Goal: Task Accomplishment & Management: Complete application form

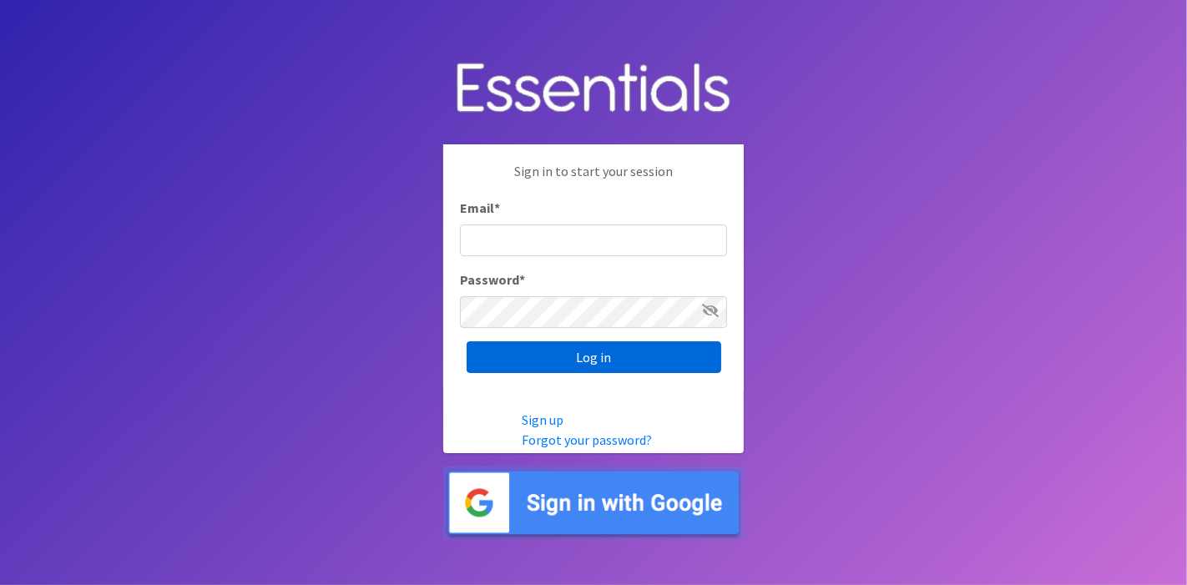
type input "deb@villagediaperbank.org"
click at [572, 363] on input "Log in" at bounding box center [594, 357] width 255 height 32
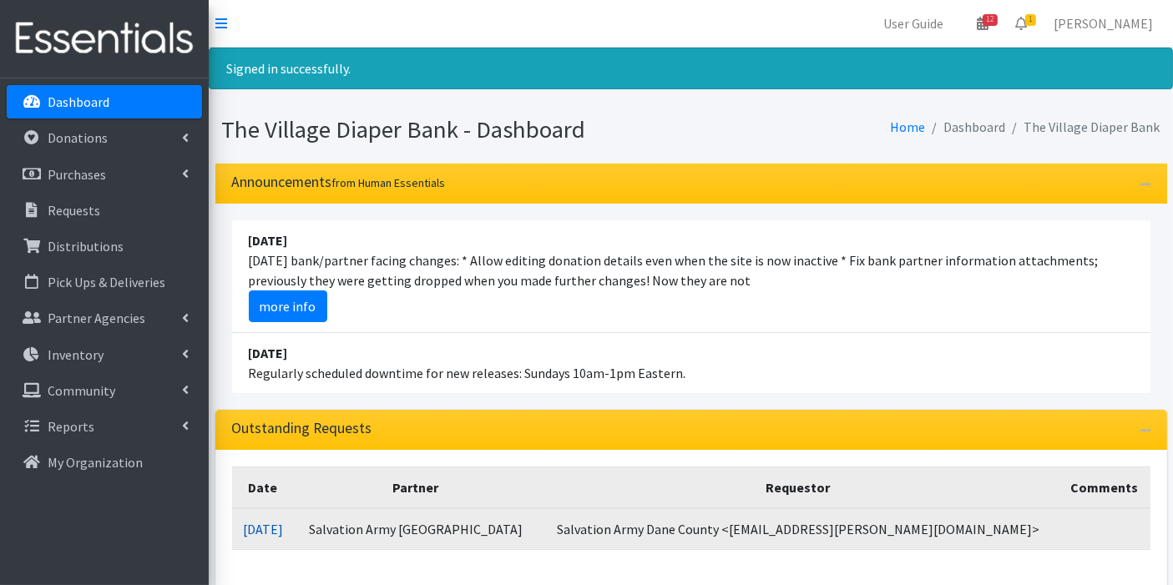
click at [283, 527] on link "08/11/2025" at bounding box center [263, 529] width 40 height 17
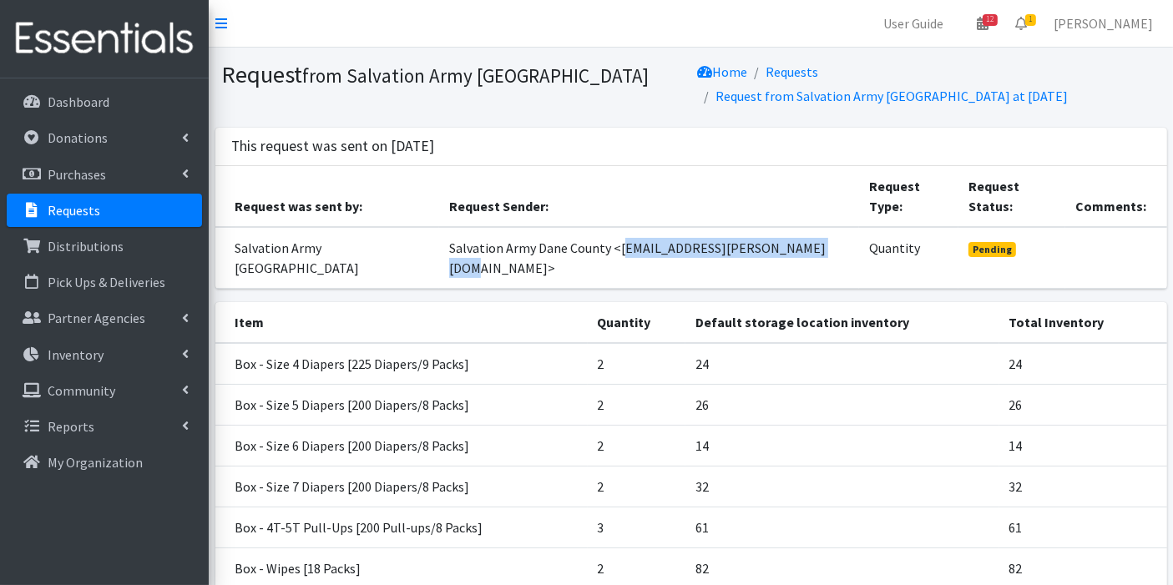
drag, startPoint x: 596, startPoint y: 230, endPoint x: 786, endPoint y: 226, distance: 190.3
click at [786, 227] on td "Salvation Army Dane County <[EMAIL_ADDRESS][PERSON_NAME][DOMAIN_NAME]>" at bounding box center [649, 258] width 421 height 62
drag, startPoint x: 588, startPoint y: 231, endPoint x: 799, endPoint y: 227, distance: 210.4
click at [799, 227] on td "Salvation Army Dane County <[EMAIL_ADDRESS][PERSON_NAME][DOMAIN_NAME]>" at bounding box center [649, 258] width 421 height 62
copy td "<tyree.dunn@usc.salvationarmy.org>"
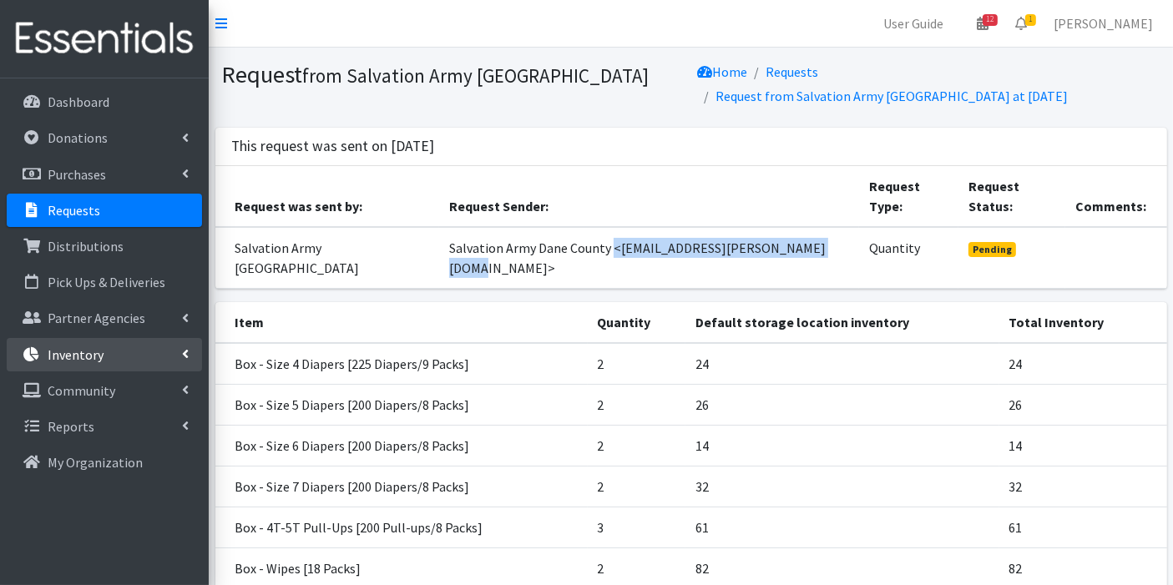
click at [85, 353] on p "Inventory" at bounding box center [76, 354] width 56 height 17
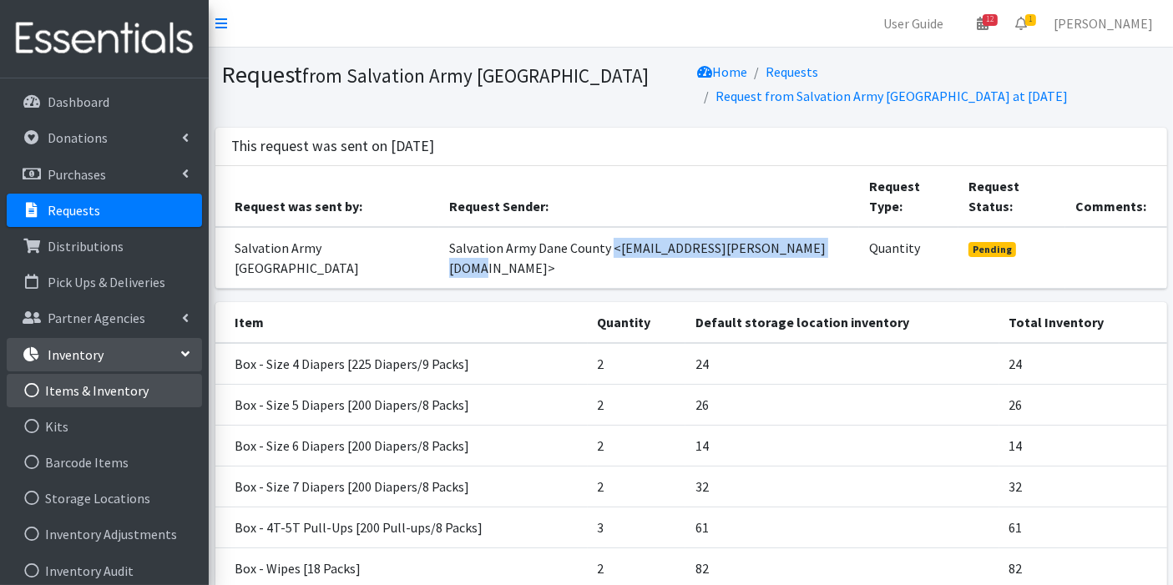
click at [93, 391] on link "Items & Inventory" at bounding box center [104, 390] width 195 height 33
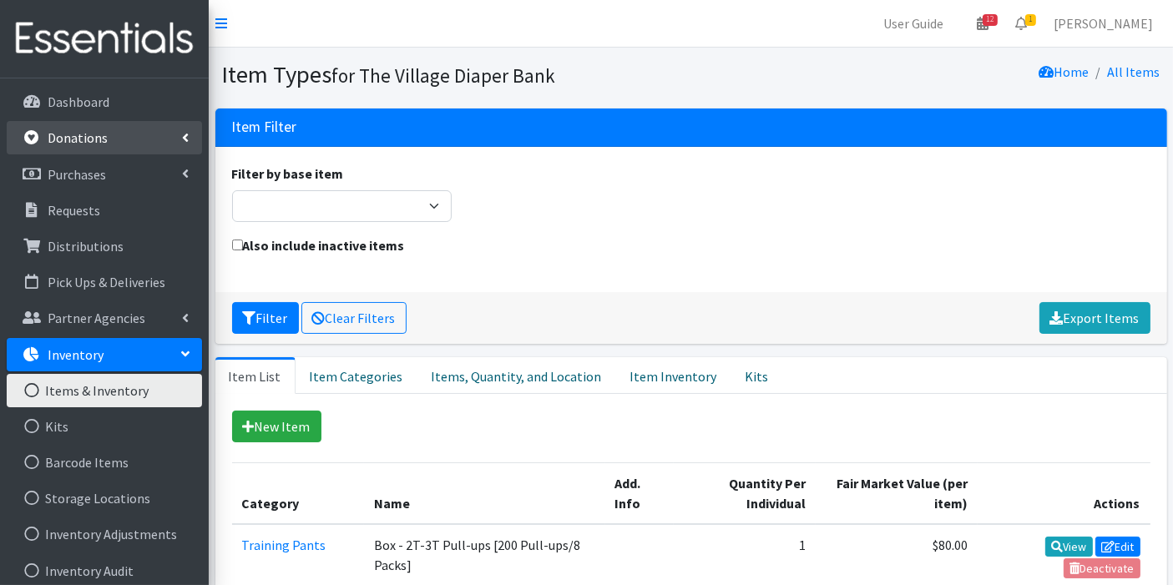
click at [135, 125] on link "Donations" at bounding box center [104, 137] width 195 height 33
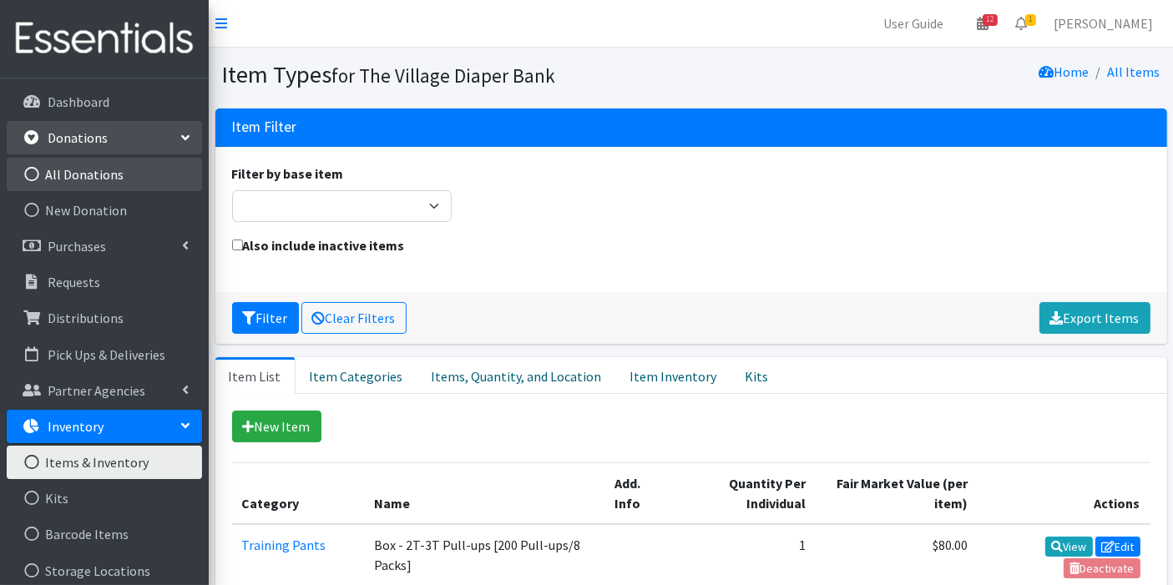
click at [133, 175] on link "All Donations" at bounding box center [104, 174] width 195 height 33
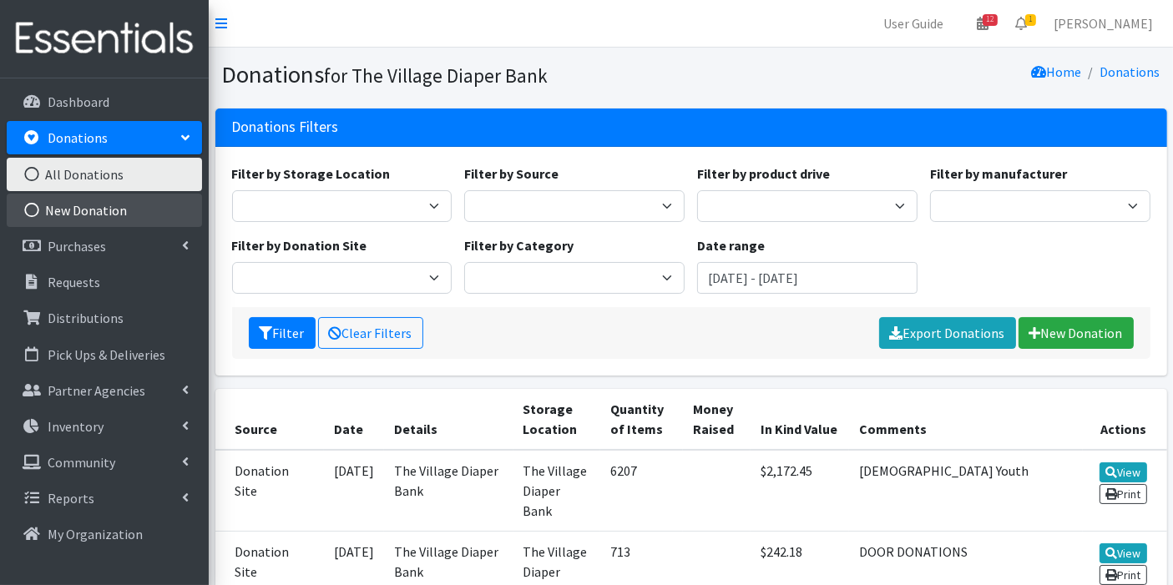
click at [140, 204] on link "New Donation" at bounding box center [104, 210] width 195 height 33
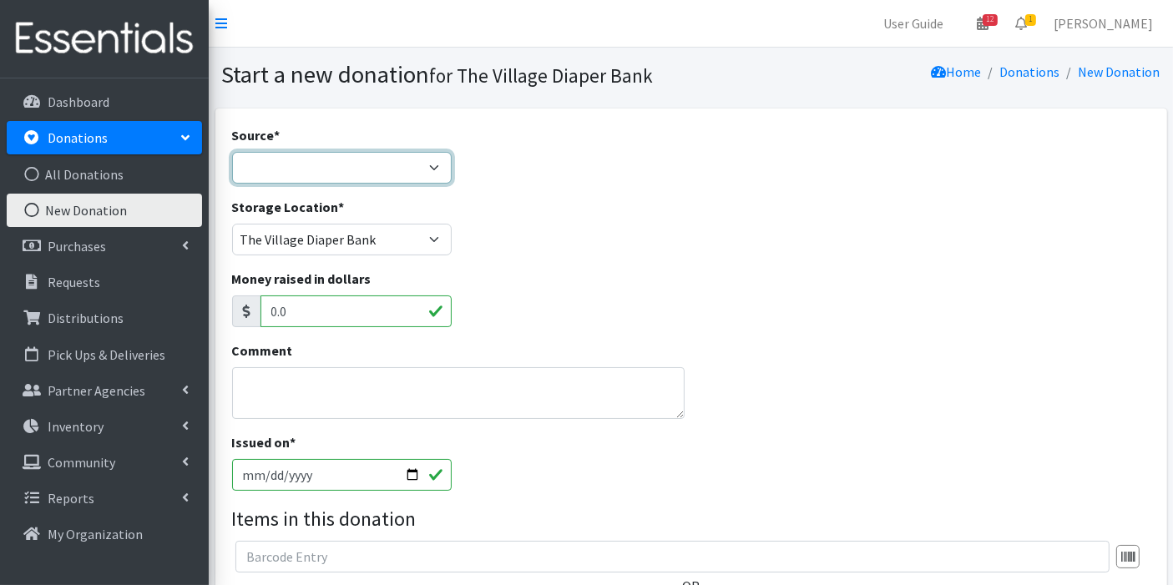
click at [434, 168] on select "Product Drive Manufacturer Donation Site Misc. Donation" at bounding box center [342, 168] width 220 height 32
select select "Donation Site"
click at [232, 152] on select "Product Drive Manufacturer Donation Site Misc. Donation" at bounding box center [342, 168] width 220 height 32
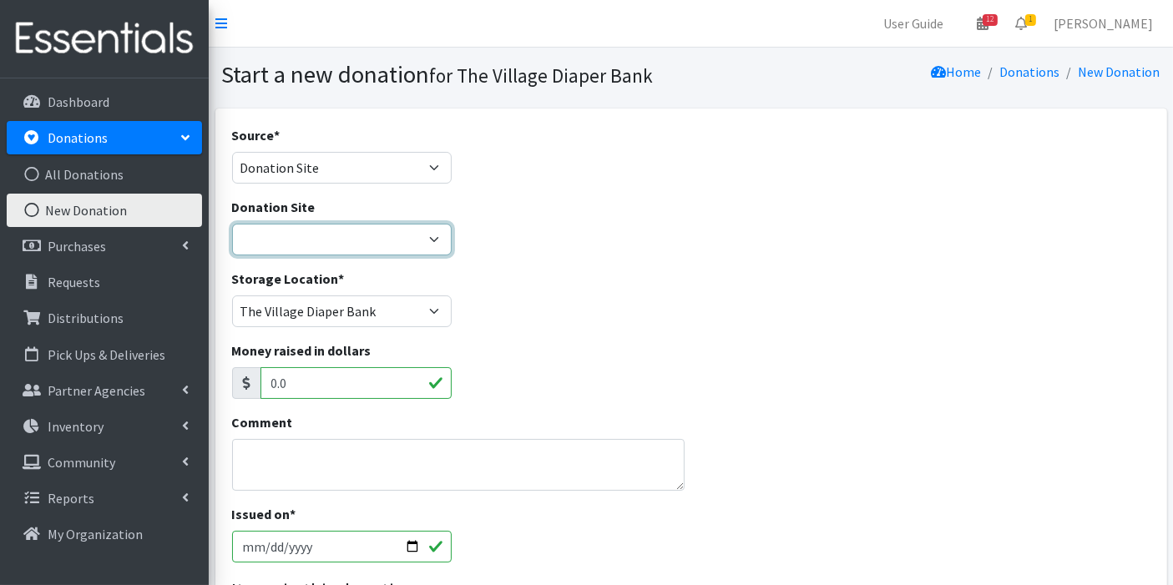
click at [432, 235] on select "The Village Diaper Bank" at bounding box center [342, 240] width 220 height 32
select select "866"
click at [232, 224] on select "The Village Diaper Bank" at bounding box center [342, 240] width 220 height 32
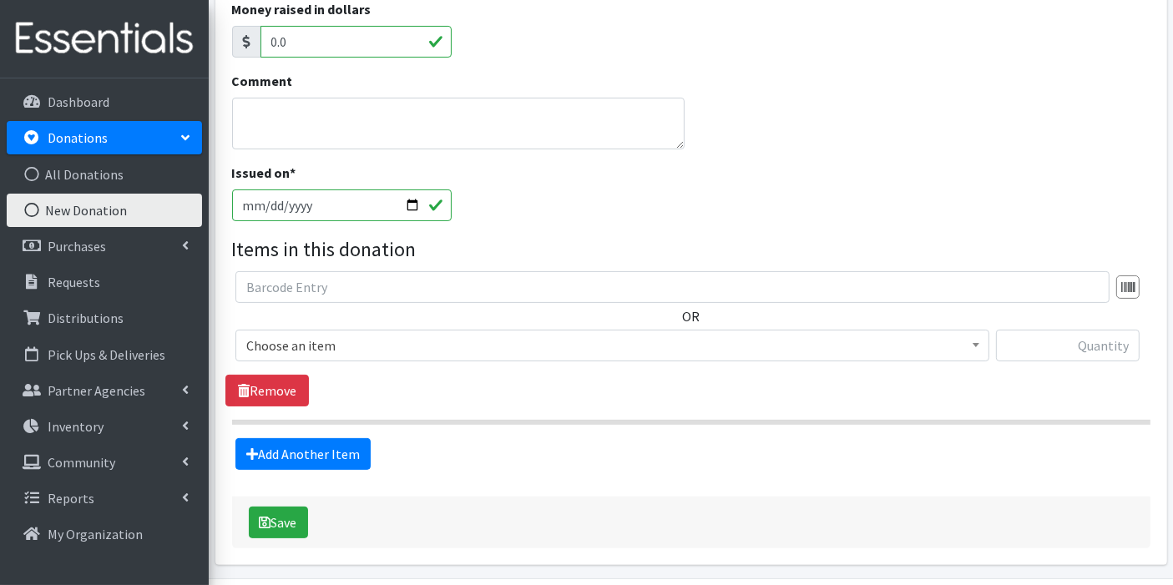
scroll to position [371, 0]
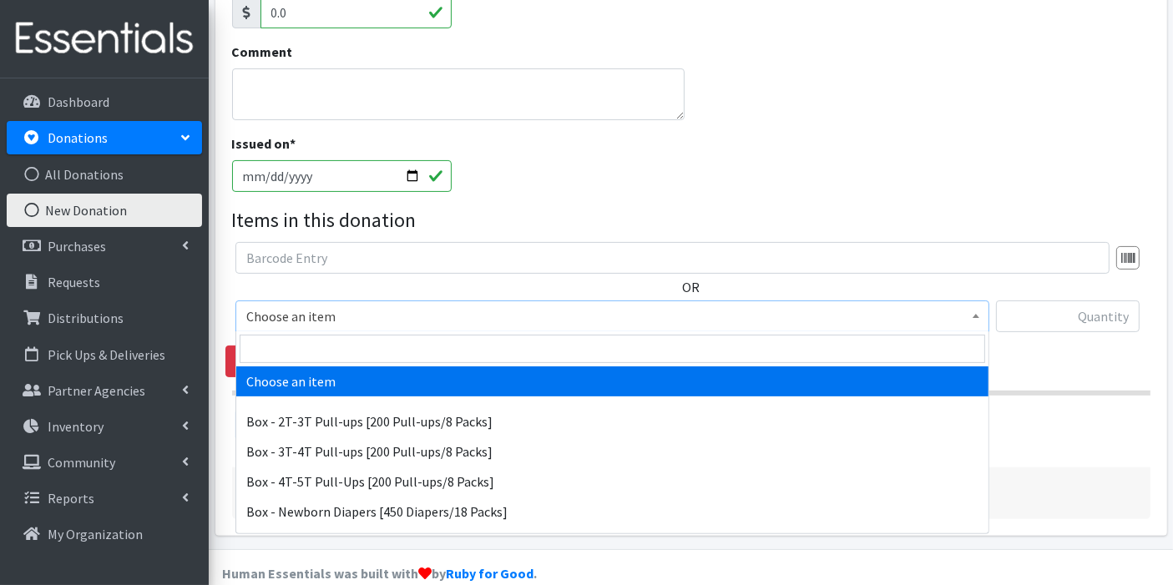
click at [983, 315] on span at bounding box center [975, 314] width 17 height 26
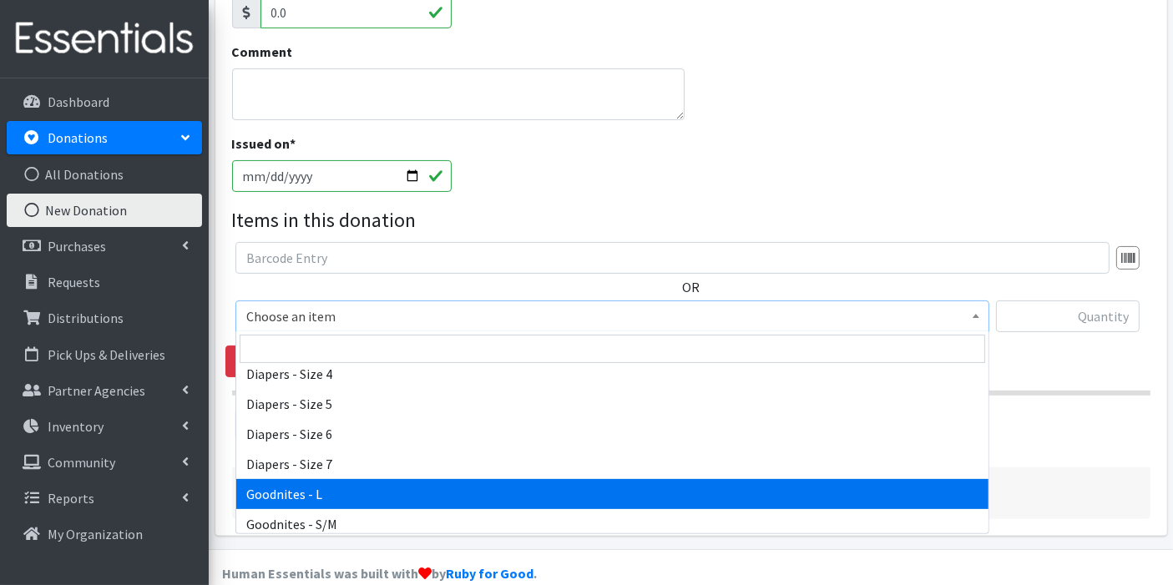
scroll to position [466, 0]
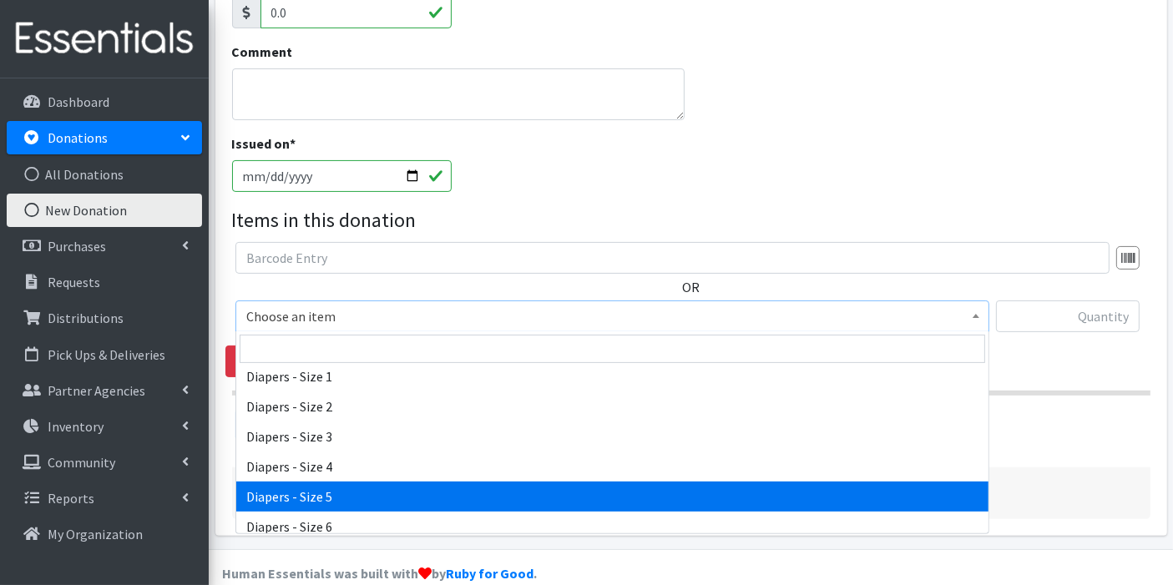
select select "9802"
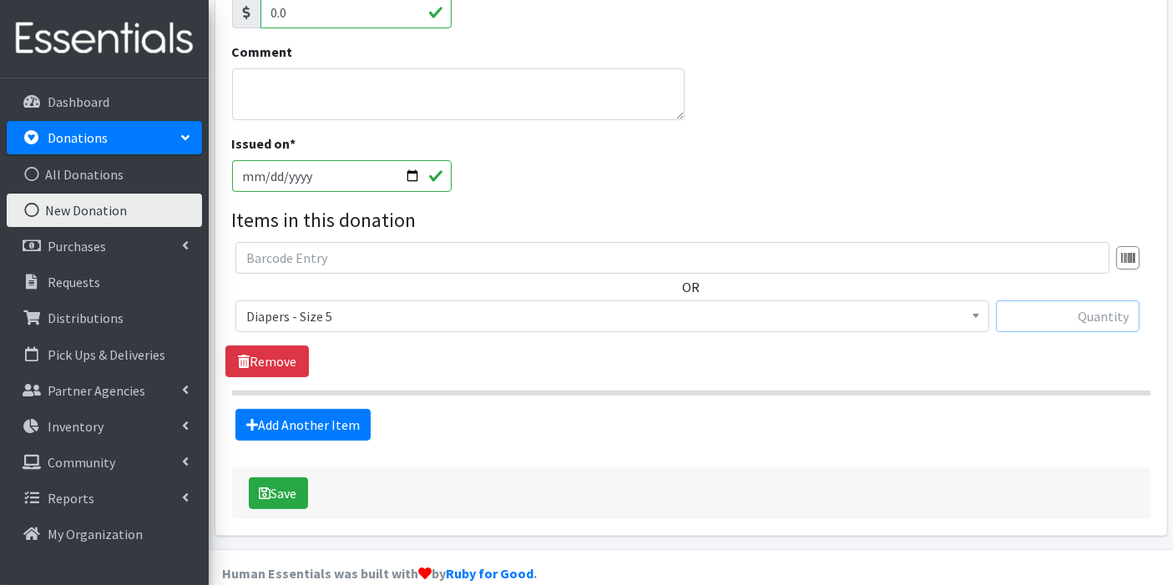
click at [1064, 320] on input "text" at bounding box center [1068, 316] width 144 height 32
type input "21"
click at [317, 423] on link "Add Another Item" at bounding box center [302, 425] width 135 height 32
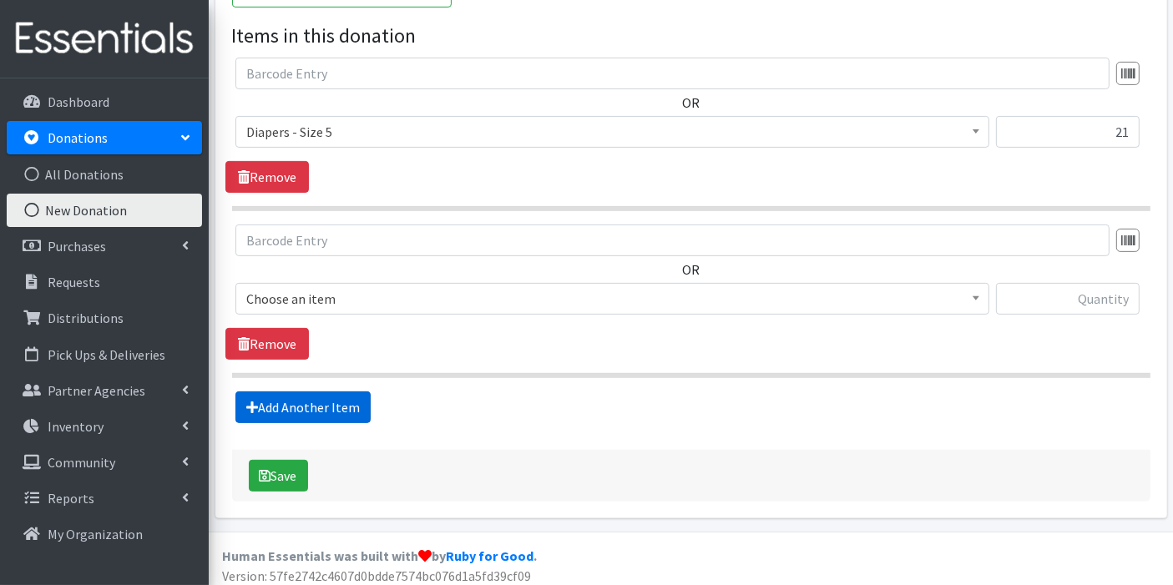
scroll to position [560, 0]
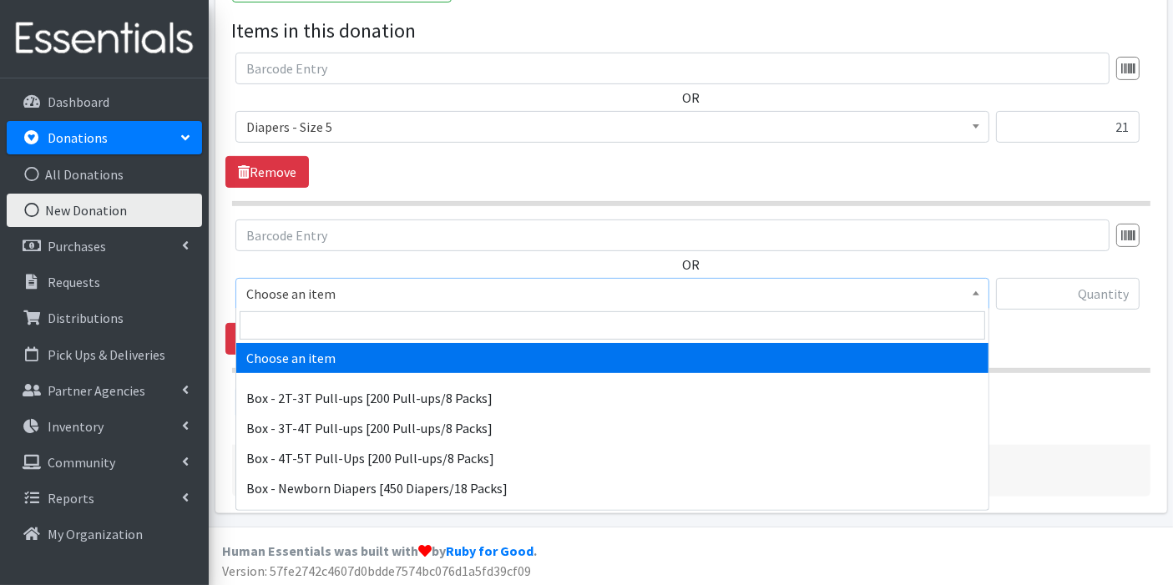
click at [978, 291] on b at bounding box center [975, 293] width 7 height 4
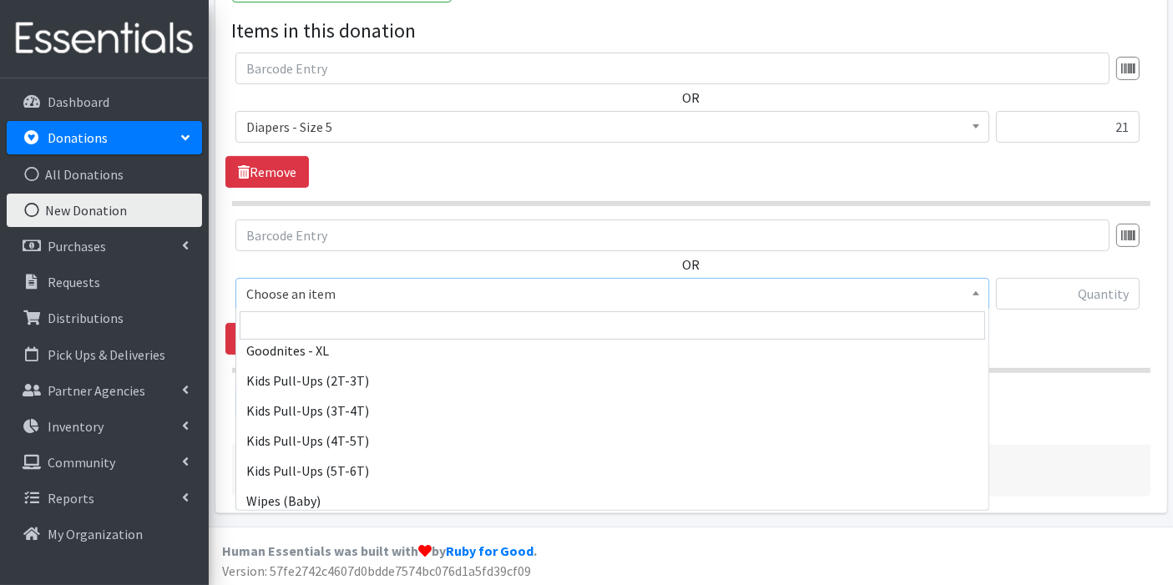
scroll to position [741, 0]
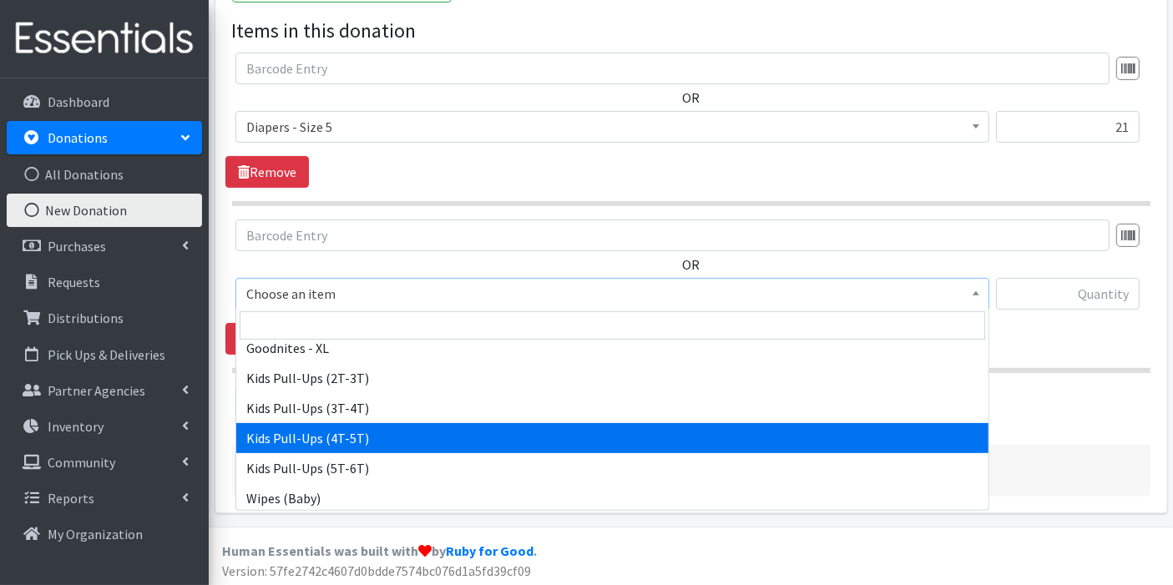
select select "9789"
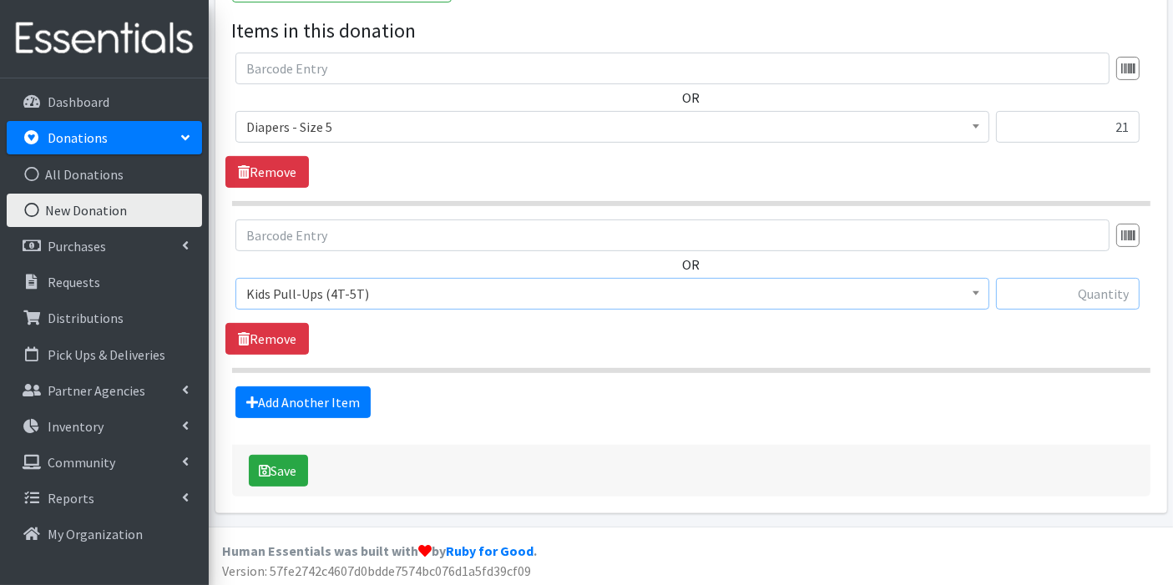
click at [1097, 297] on input "text" at bounding box center [1068, 294] width 144 height 32
type input "167"
click at [346, 401] on link "Add Another Item" at bounding box center [302, 402] width 135 height 32
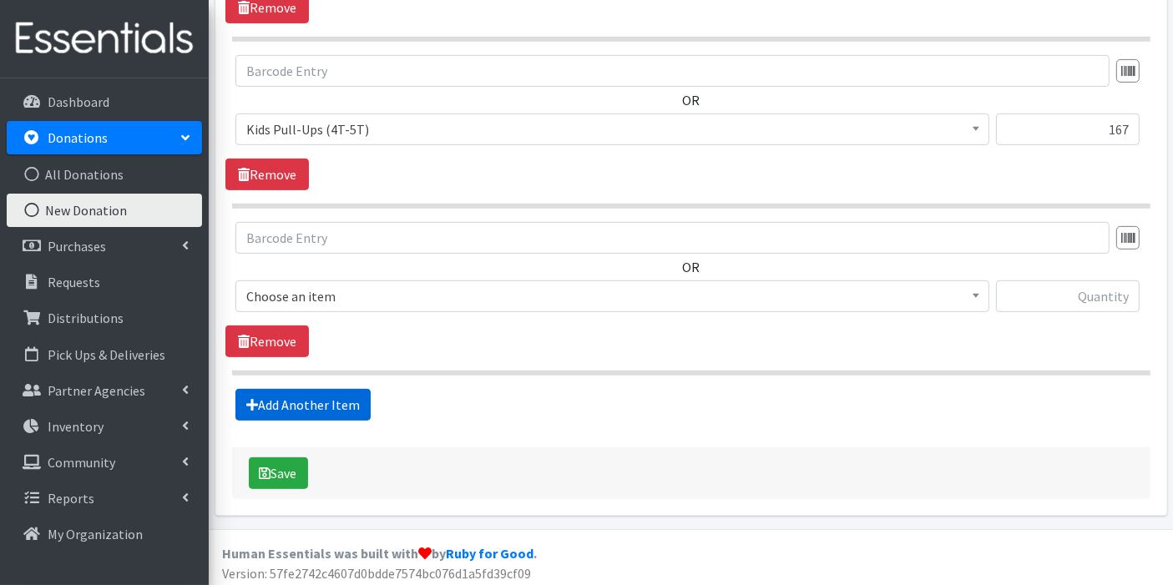
scroll to position [726, 0]
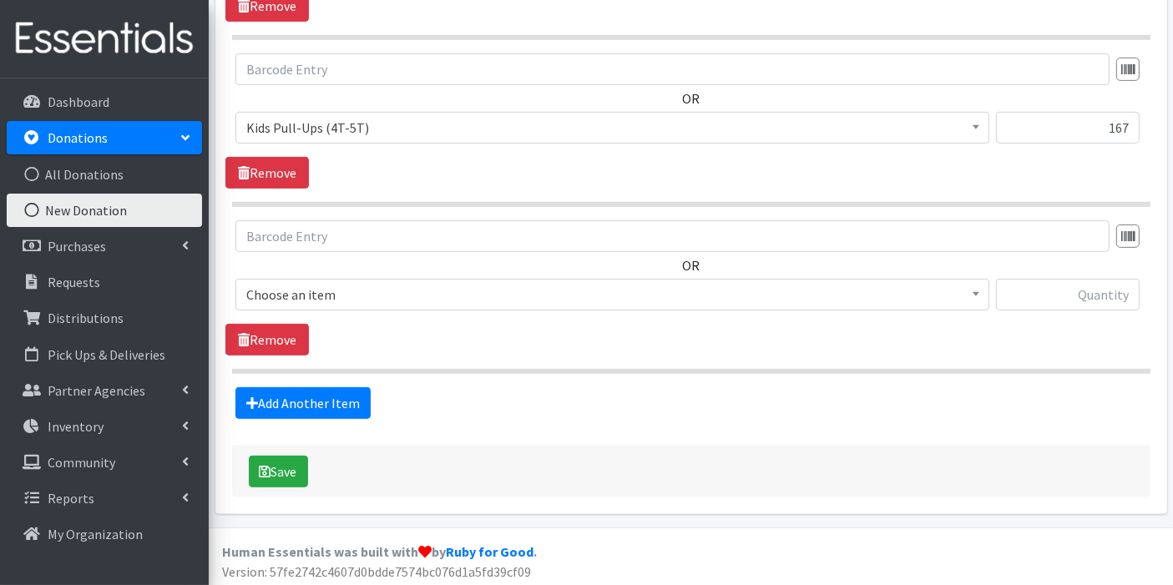
click at [968, 285] on span at bounding box center [975, 293] width 17 height 26
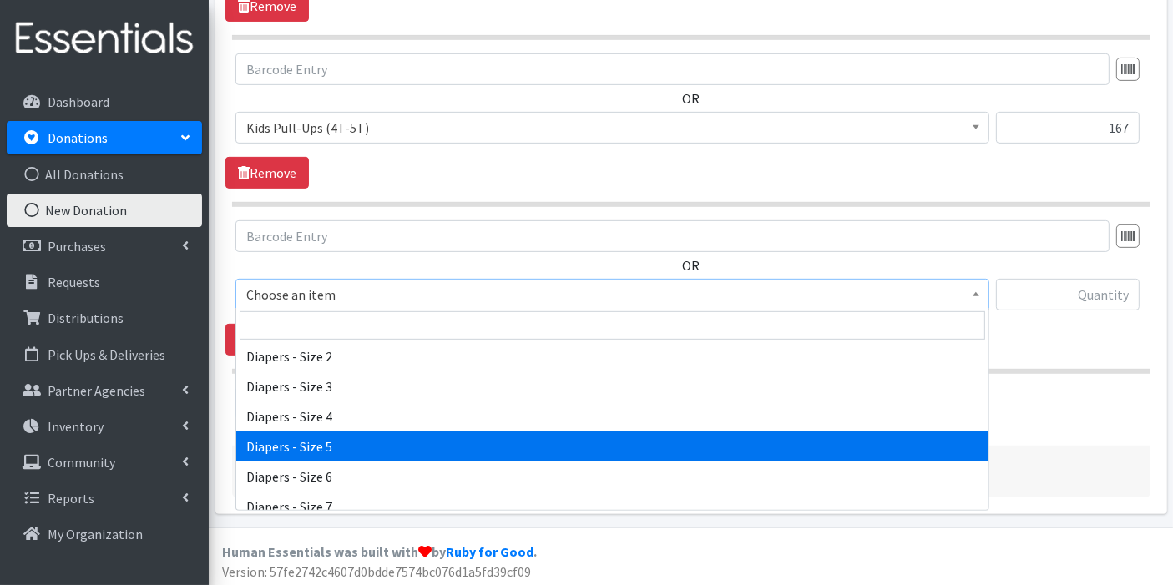
scroll to position [463, 0]
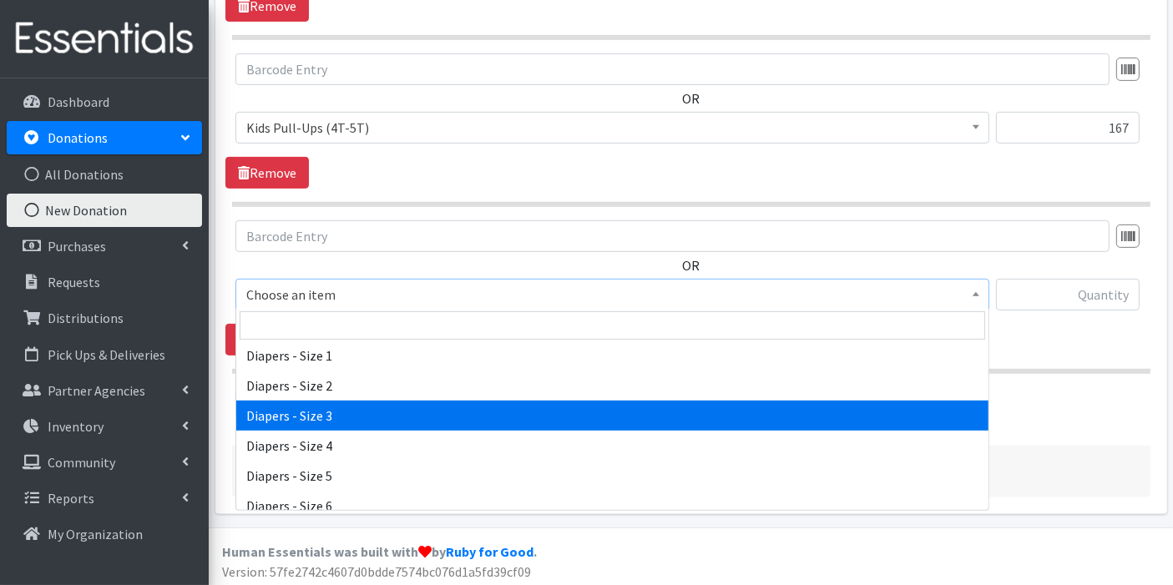
select select "9803"
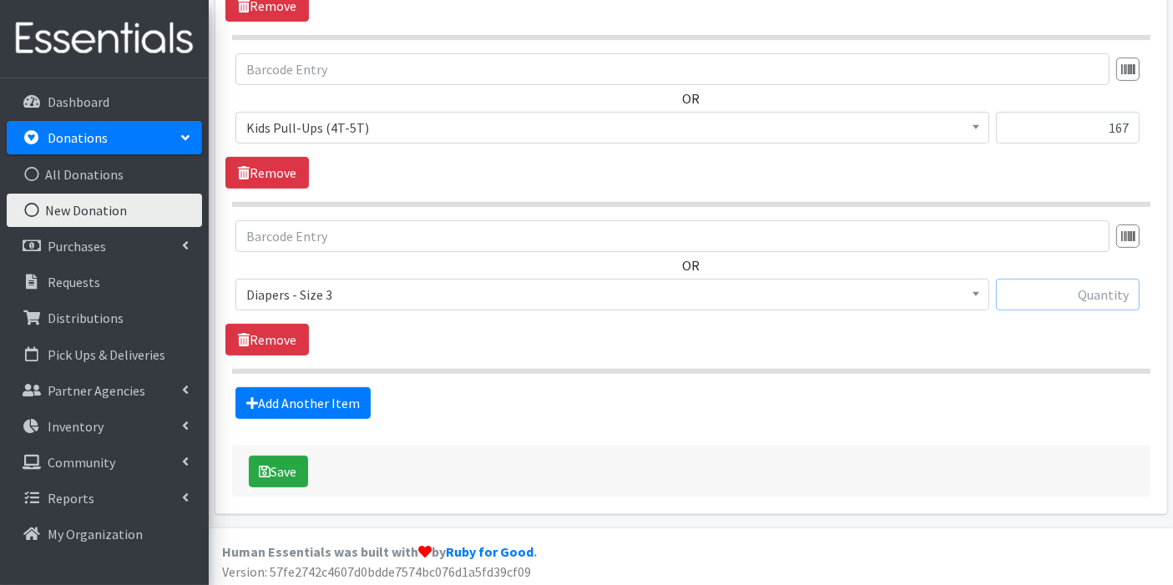
click at [1110, 295] on input "text" at bounding box center [1068, 295] width 144 height 32
type input "88"
click at [293, 394] on link "Add Another Item" at bounding box center [302, 403] width 135 height 32
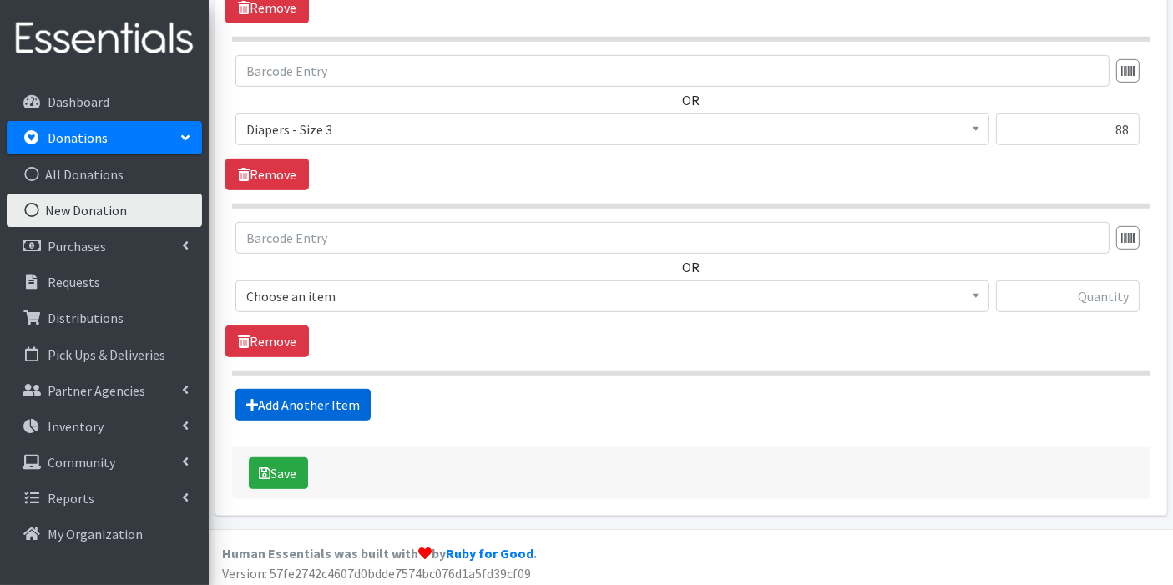
scroll to position [892, 0]
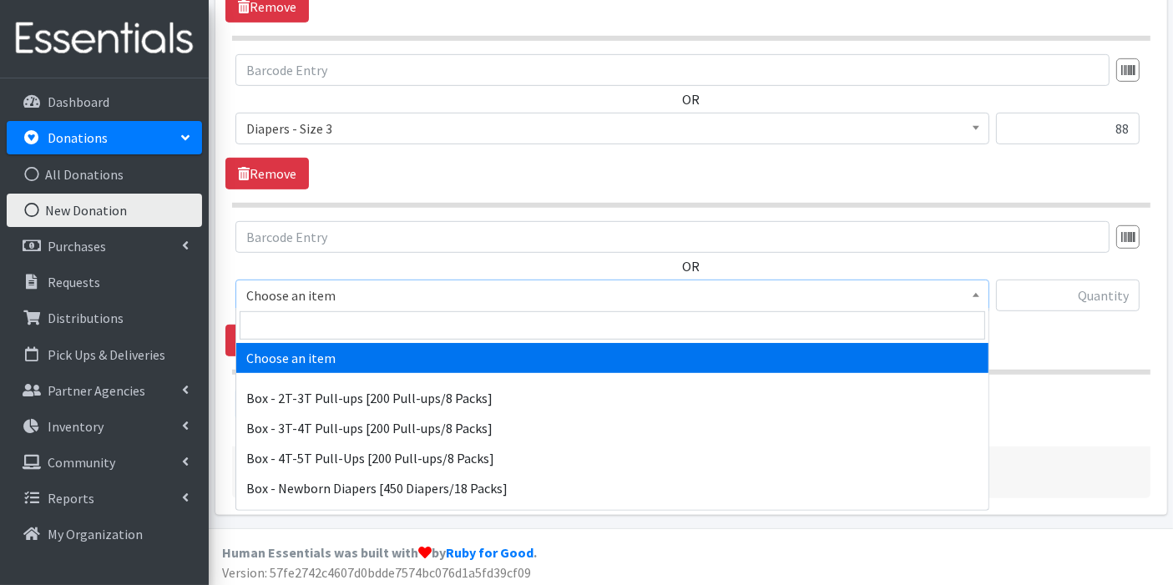
click at [968, 290] on span at bounding box center [975, 293] width 17 height 26
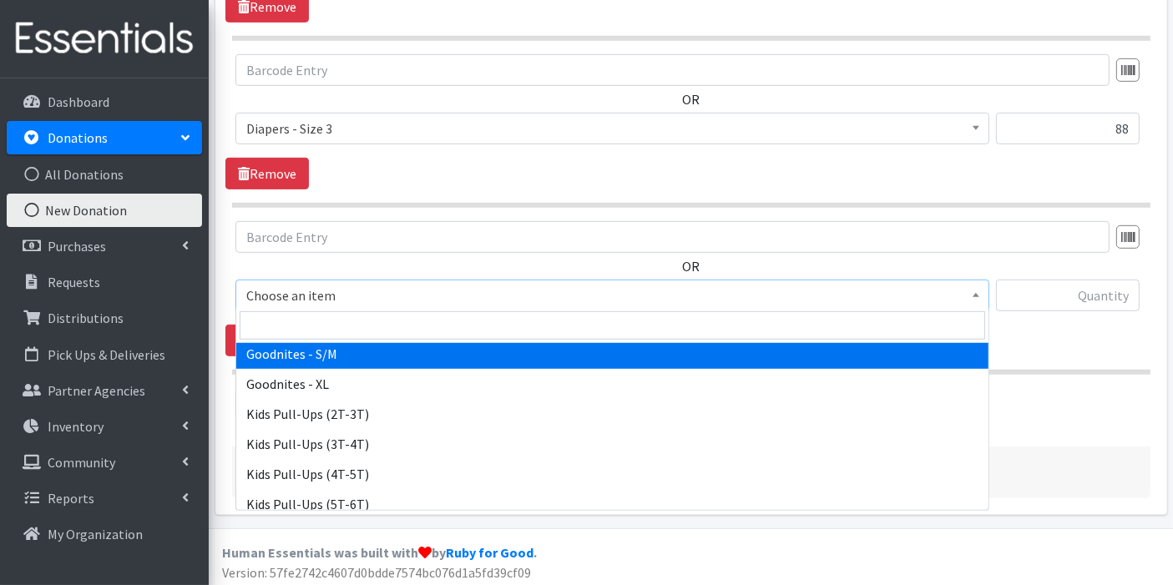
scroll to position [744, 0]
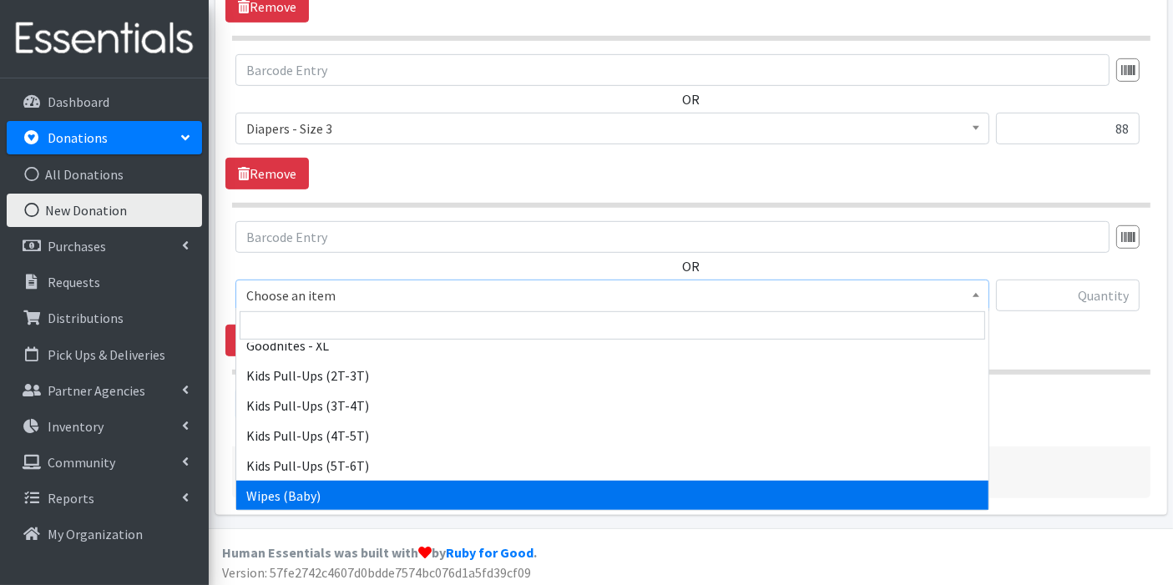
select select "9774"
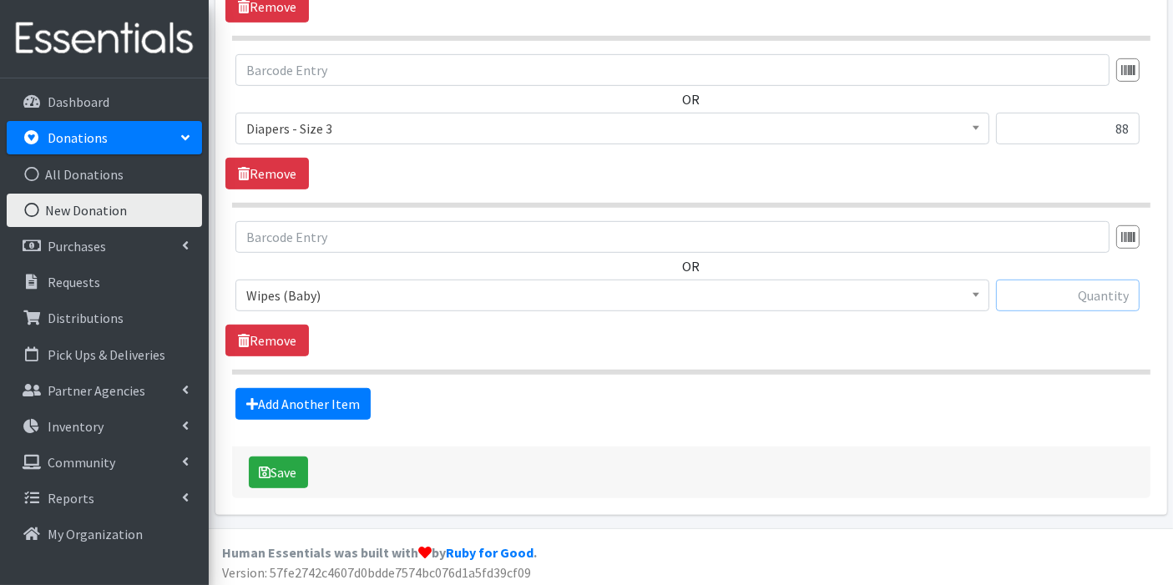
click at [1053, 294] on input "text" at bounding box center [1068, 296] width 144 height 32
type input "1"
click at [323, 401] on link "Add Another Item" at bounding box center [302, 404] width 135 height 32
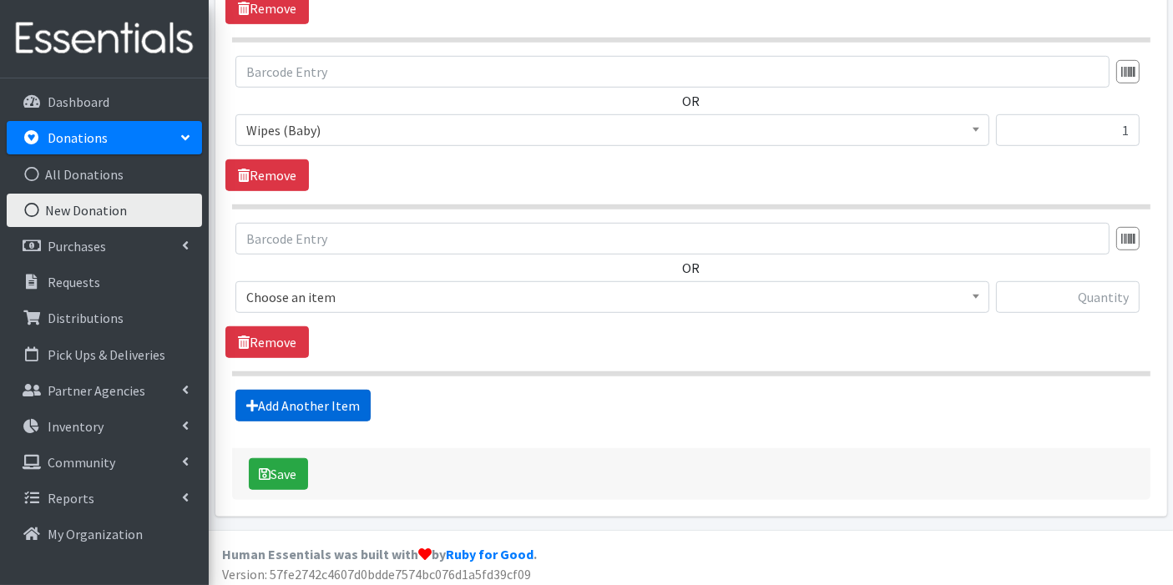
scroll to position [1058, 0]
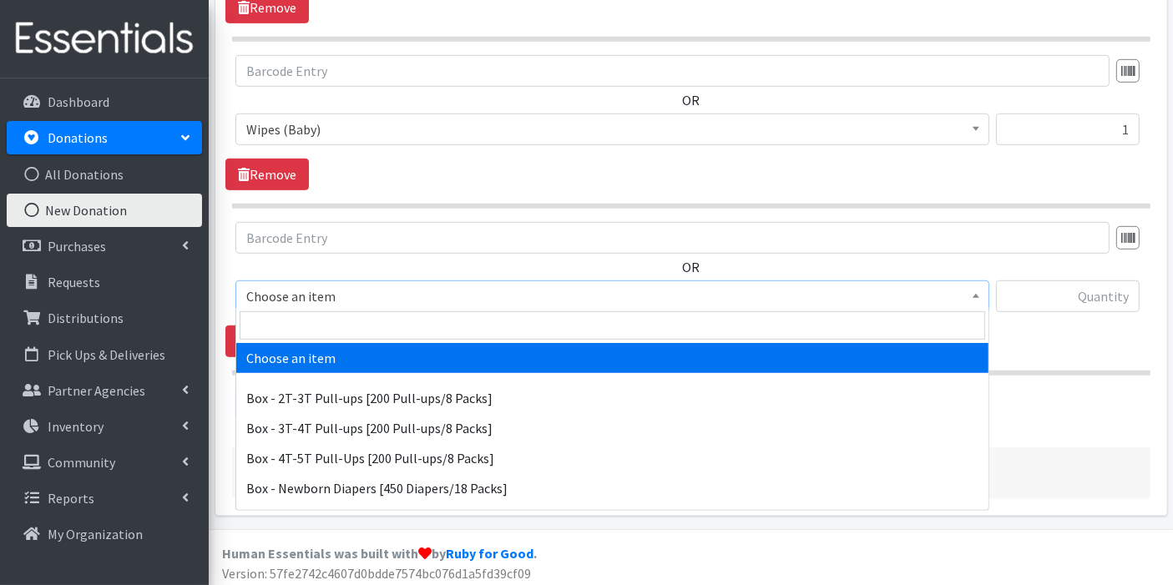
click at [974, 284] on span at bounding box center [975, 294] width 17 height 26
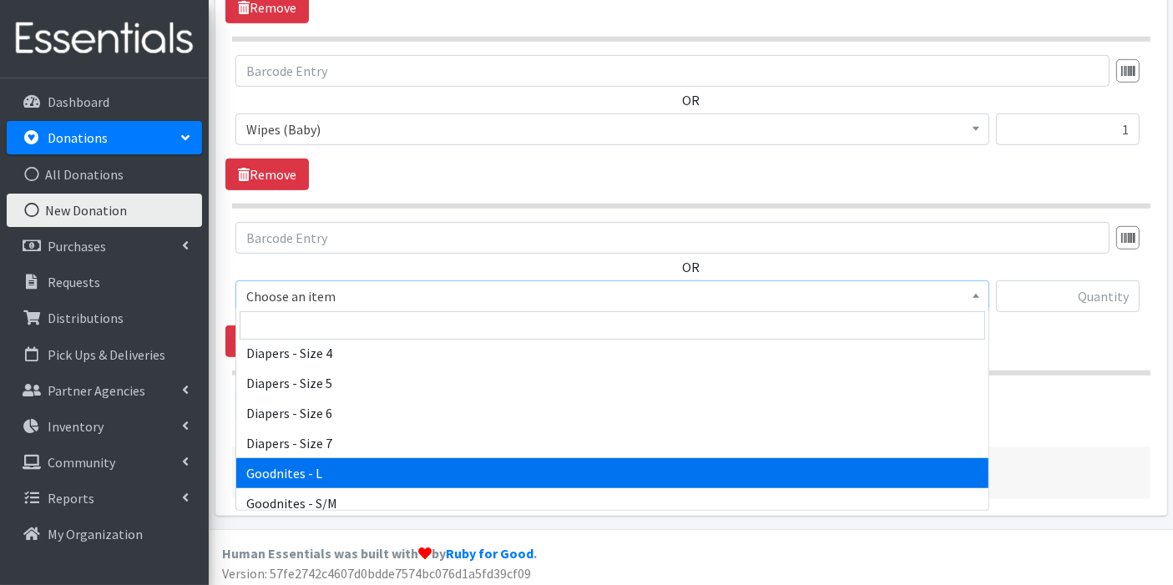
scroll to position [463, 0]
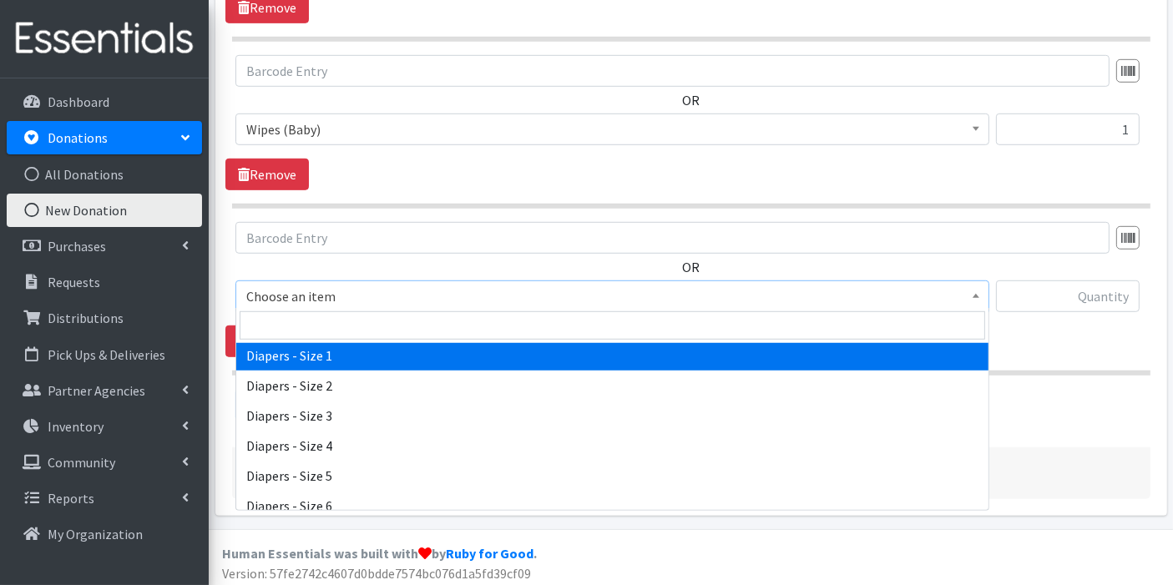
select select "9798"
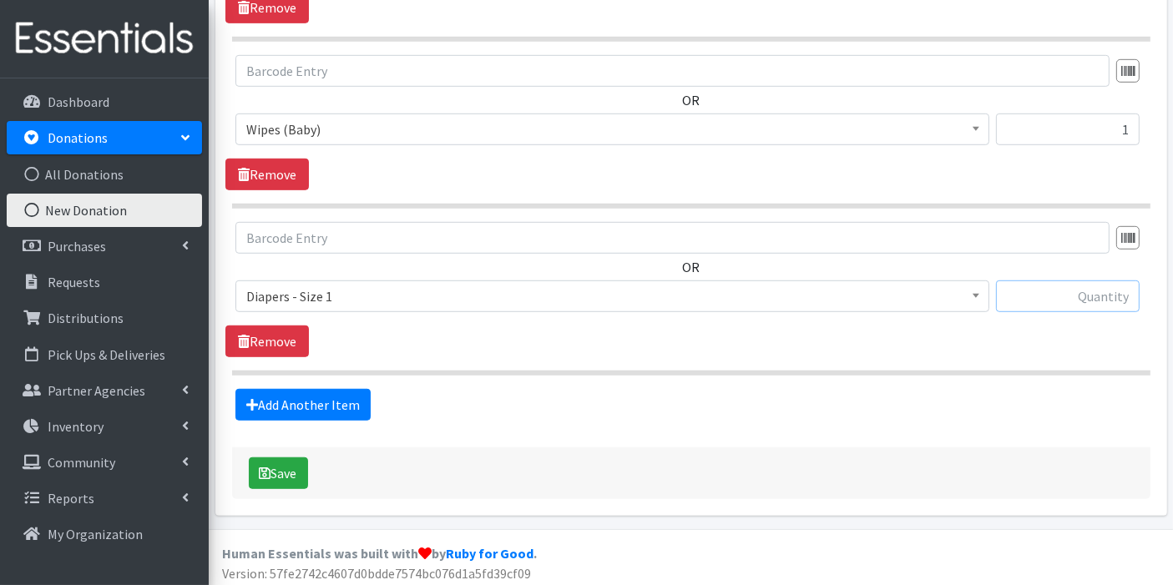
click at [1044, 286] on input "text" at bounding box center [1068, 296] width 144 height 32
type input "3"
click at [327, 401] on link "Add Another Item" at bounding box center [302, 405] width 135 height 32
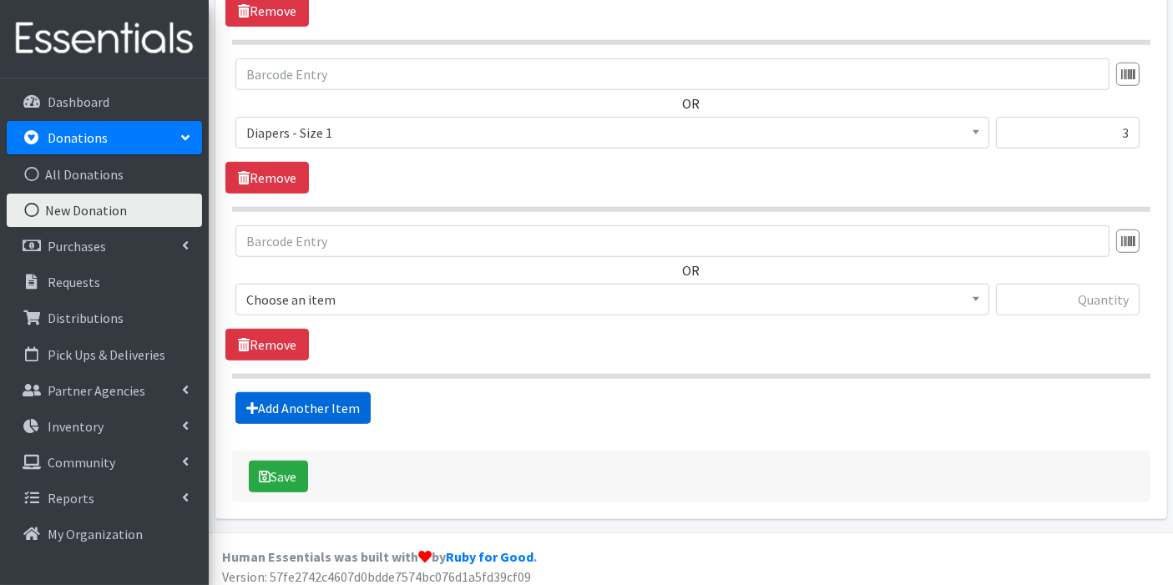
scroll to position [1225, 0]
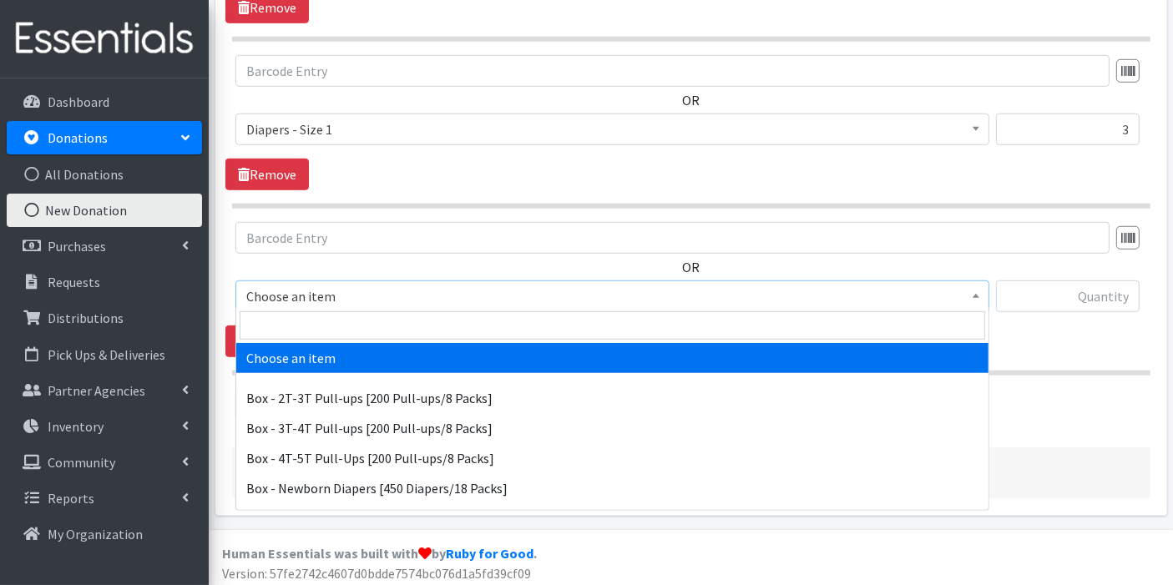
click at [980, 294] on span at bounding box center [975, 294] width 17 height 26
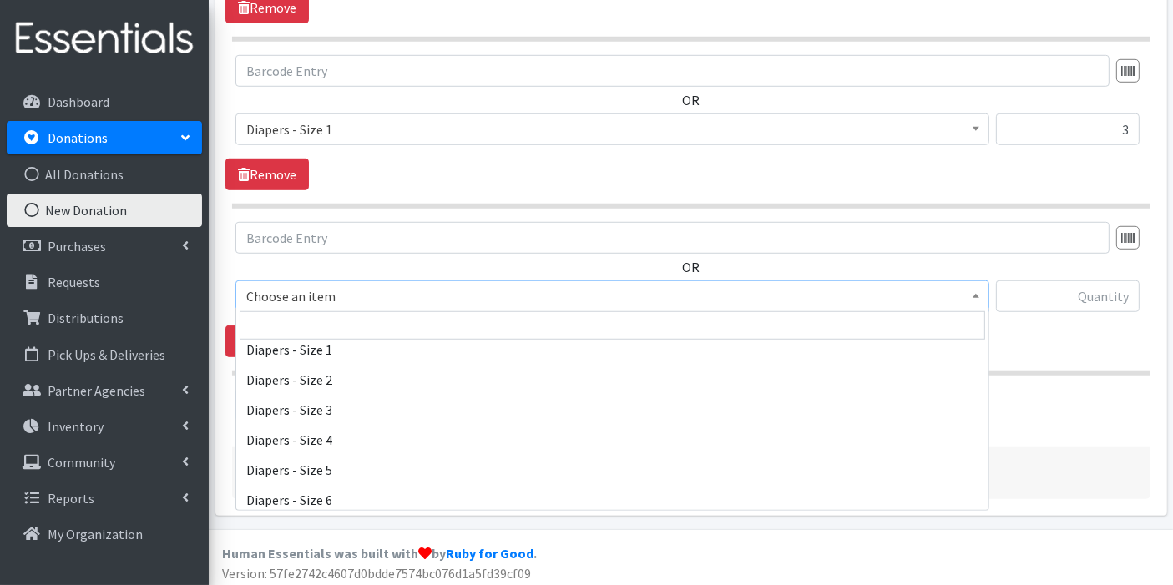
scroll to position [466, 0]
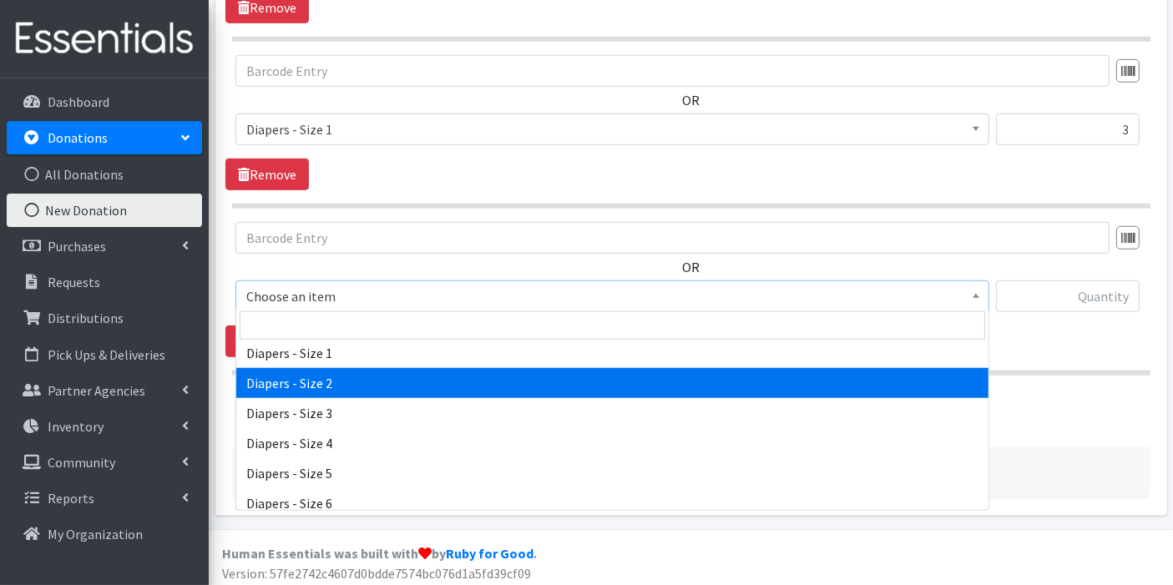
select select "9797"
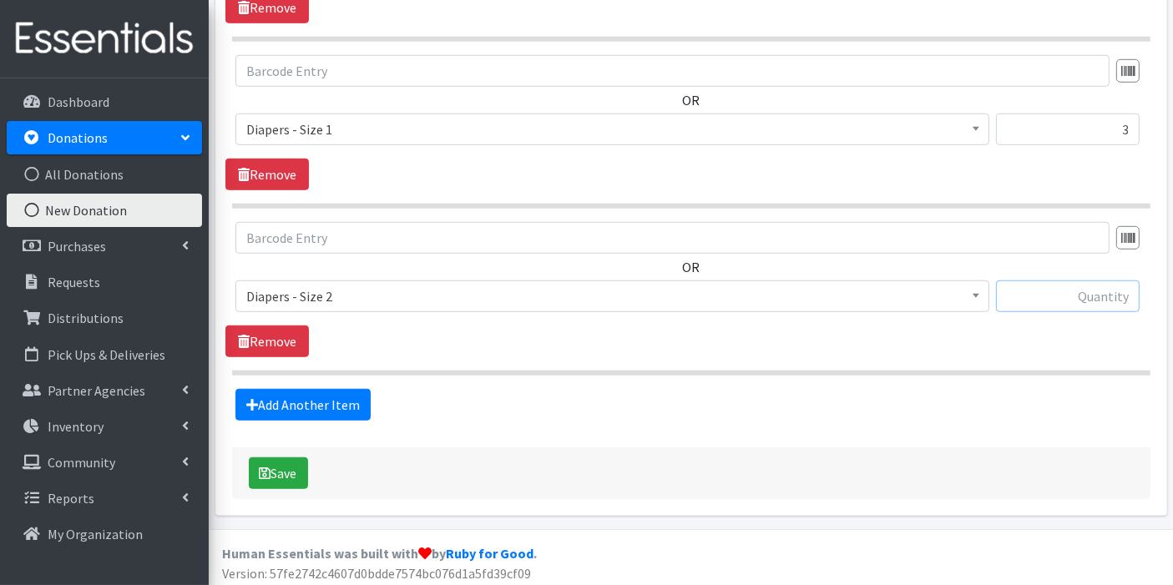
click at [1073, 283] on input "text" at bounding box center [1068, 296] width 144 height 32
type input "18"
click at [293, 464] on button "Save" at bounding box center [278, 473] width 59 height 32
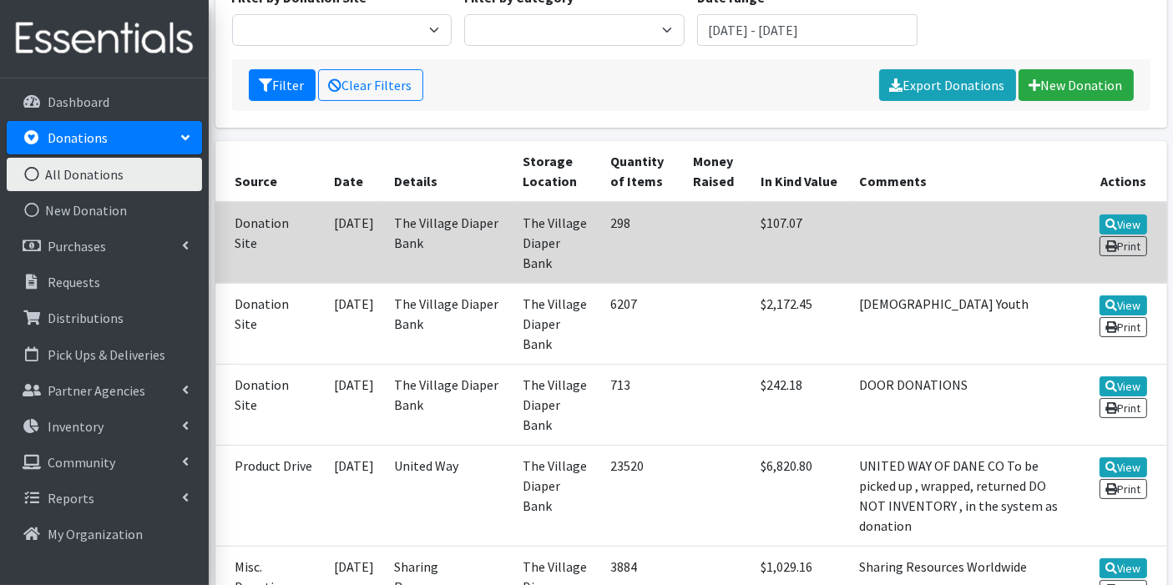
scroll to position [278, 0]
